Goal: Transaction & Acquisition: Purchase product/service

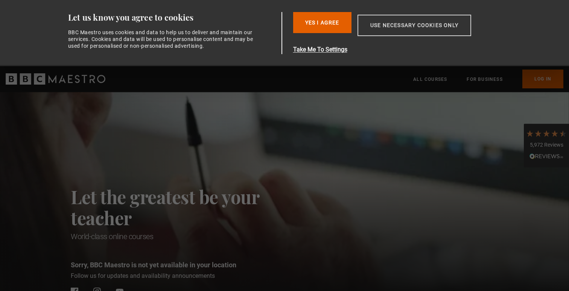
click at [386, 26] on button "Use necessary cookies only" at bounding box center [415, 25] width 114 height 21
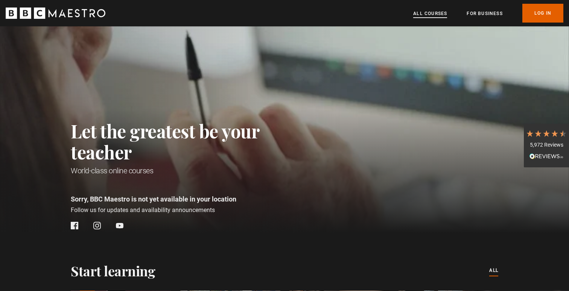
click at [435, 14] on link "All Courses" at bounding box center [430, 14] width 34 height 8
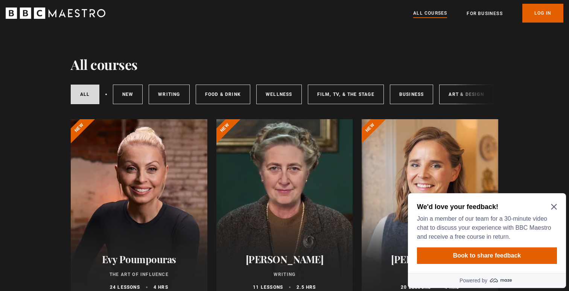
click at [553, 207] on icon "Close Maze Prompt" at bounding box center [554, 207] width 6 height 6
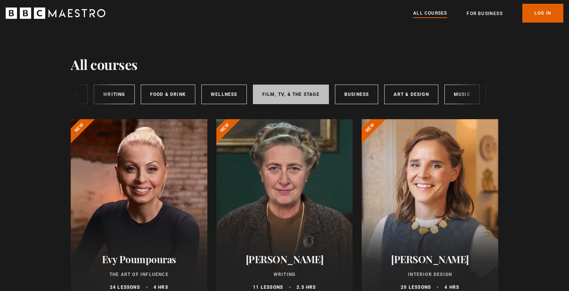
scroll to position [0, 62]
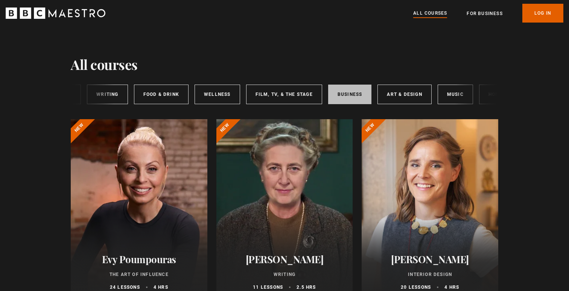
click at [339, 96] on link "Business" at bounding box center [350, 95] width 44 height 20
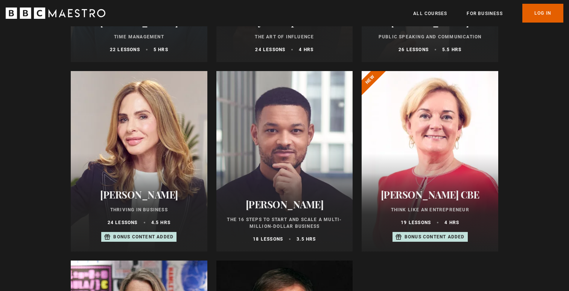
scroll to position [239, 0]
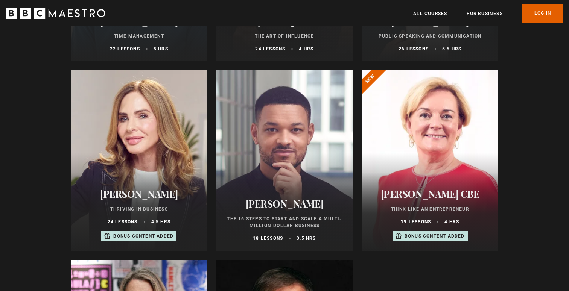
click at [139, 228] on div "Trinny Woodall Thriving in Business 24 lessons 4.5 hrs Bonus content added" at bounding box center [139, 215] width 137 height 72
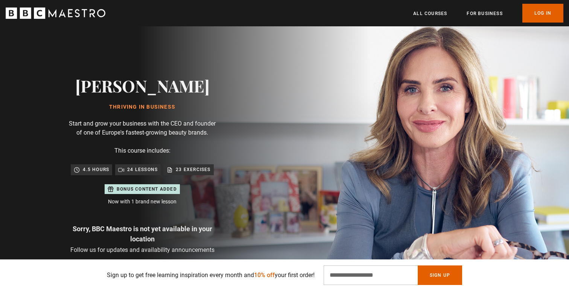
scroll to position [0, 395]
